Goal: Information Seeking & Learning: Learn about a topic

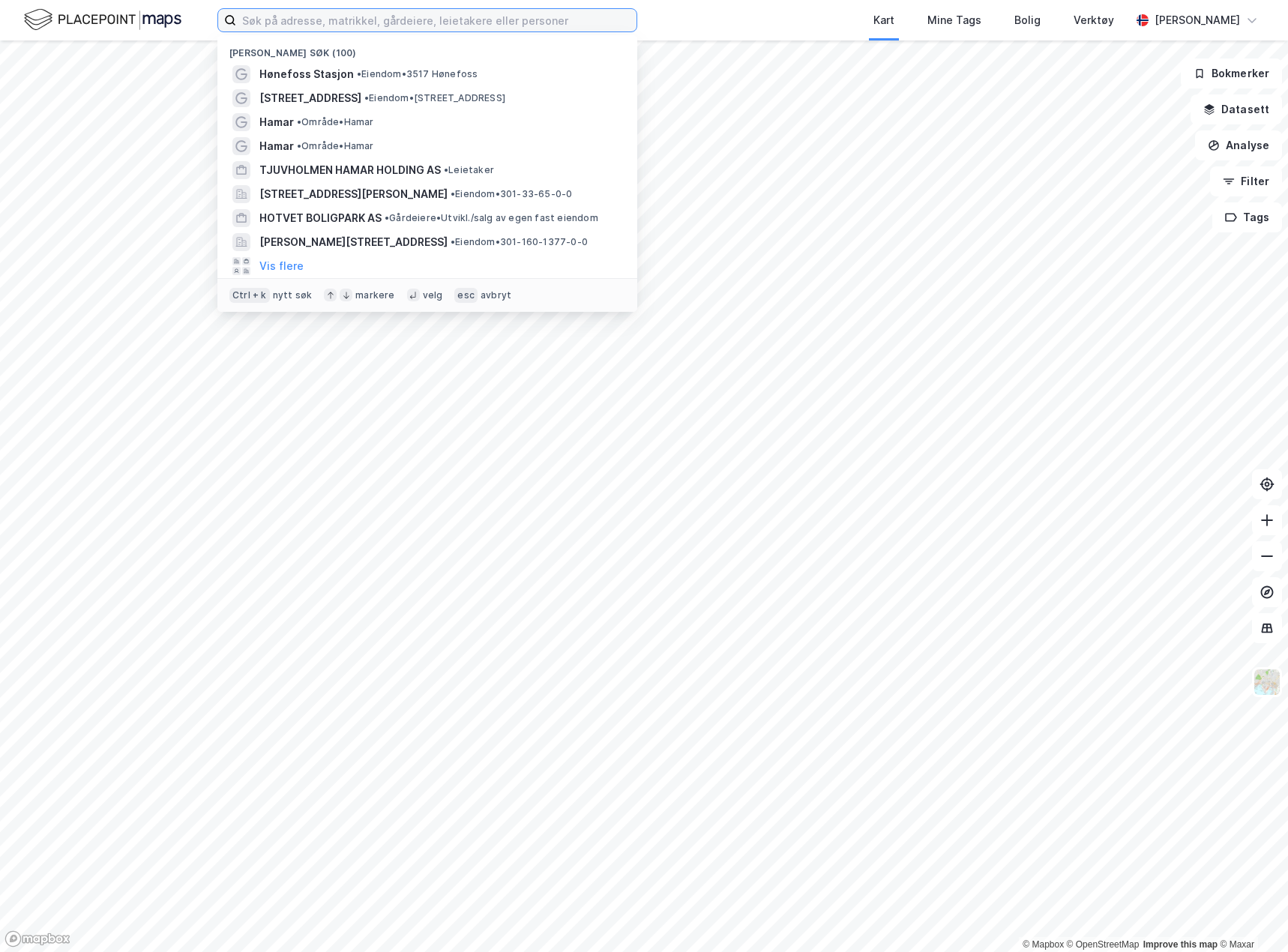
click at [553, 24] on input at bounding box center [436, 20] width 400 height 22
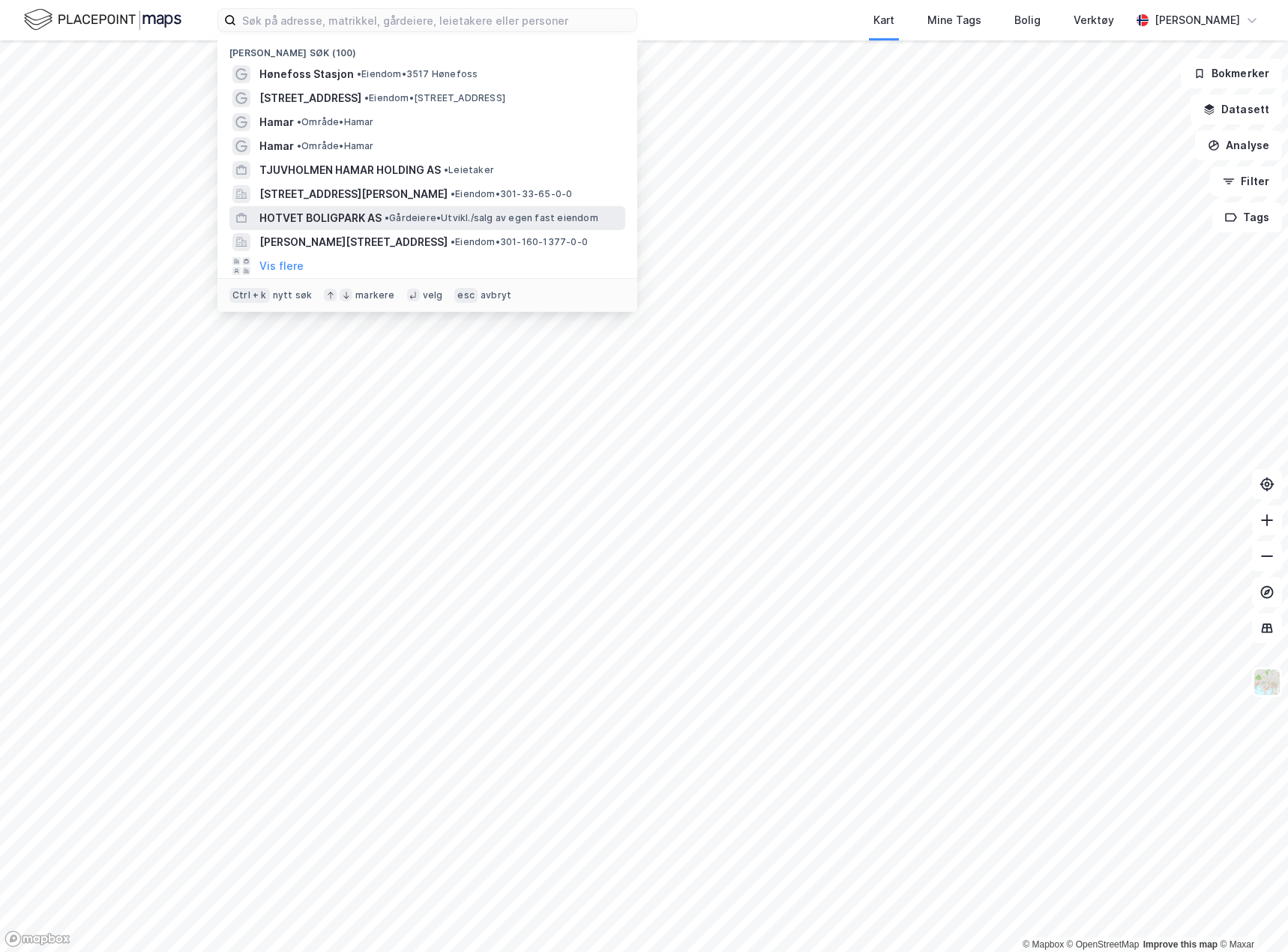
click at [434, 209] on div "HOTVET BOLIGPARK AS • Gårdeiere • [GEOGRAPHIC_DATA]/salg av egen fast eiendom" at bounding box center [441, 218] width 363 height 18
